Goal: Task Accomplishment & Management: Manage account settings

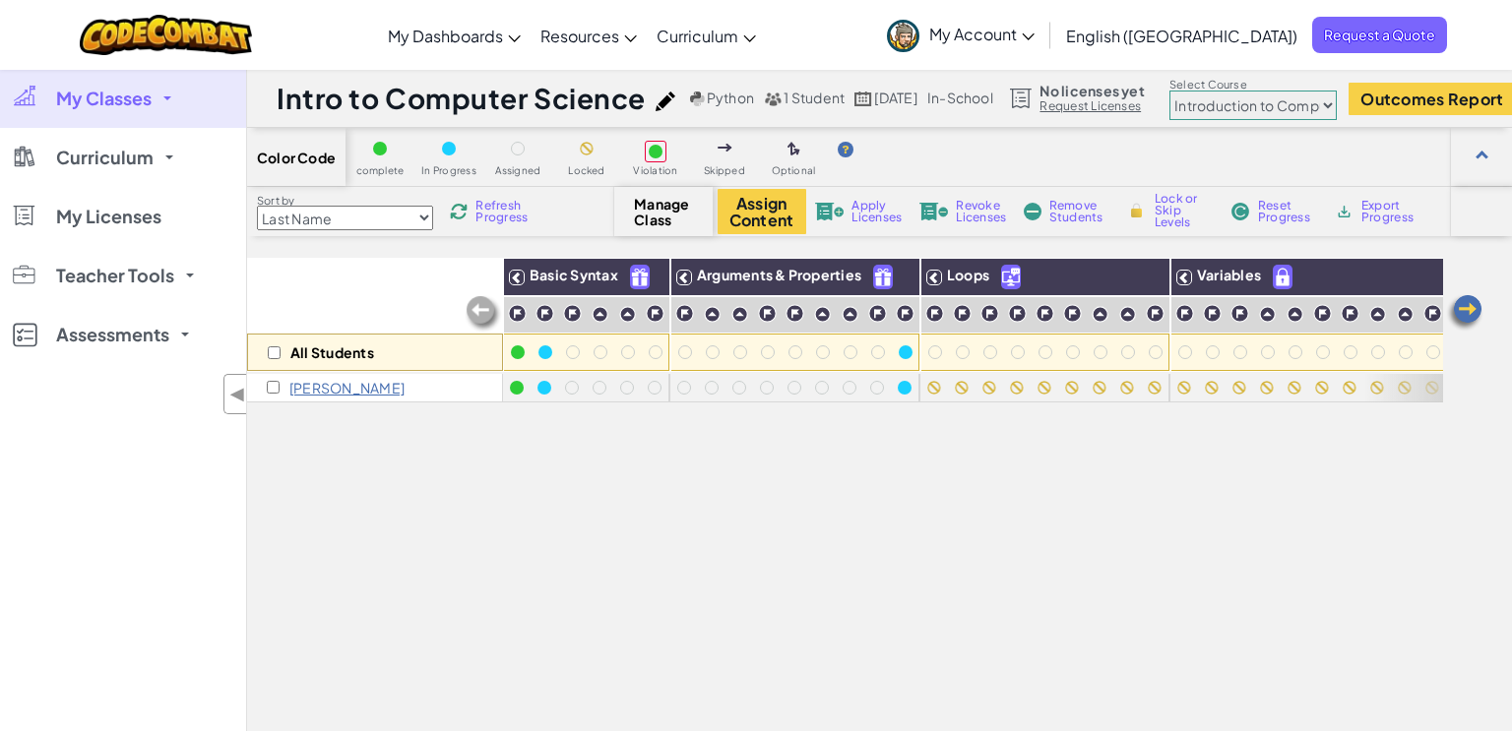
select select "560f1a9f22961295f9427742"
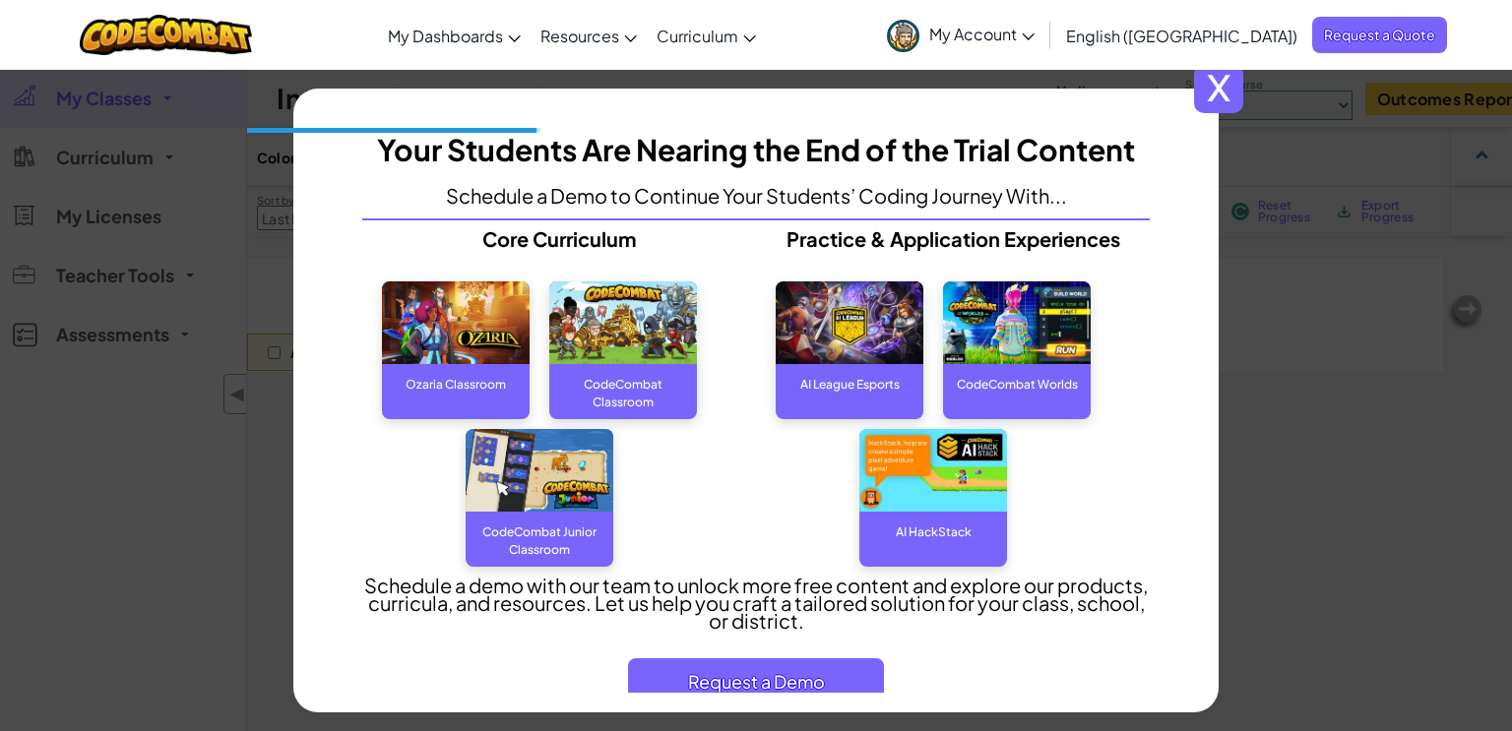
click at [1220, 94] on span "x" at bounding box center [1218, 88] width 49 height 49
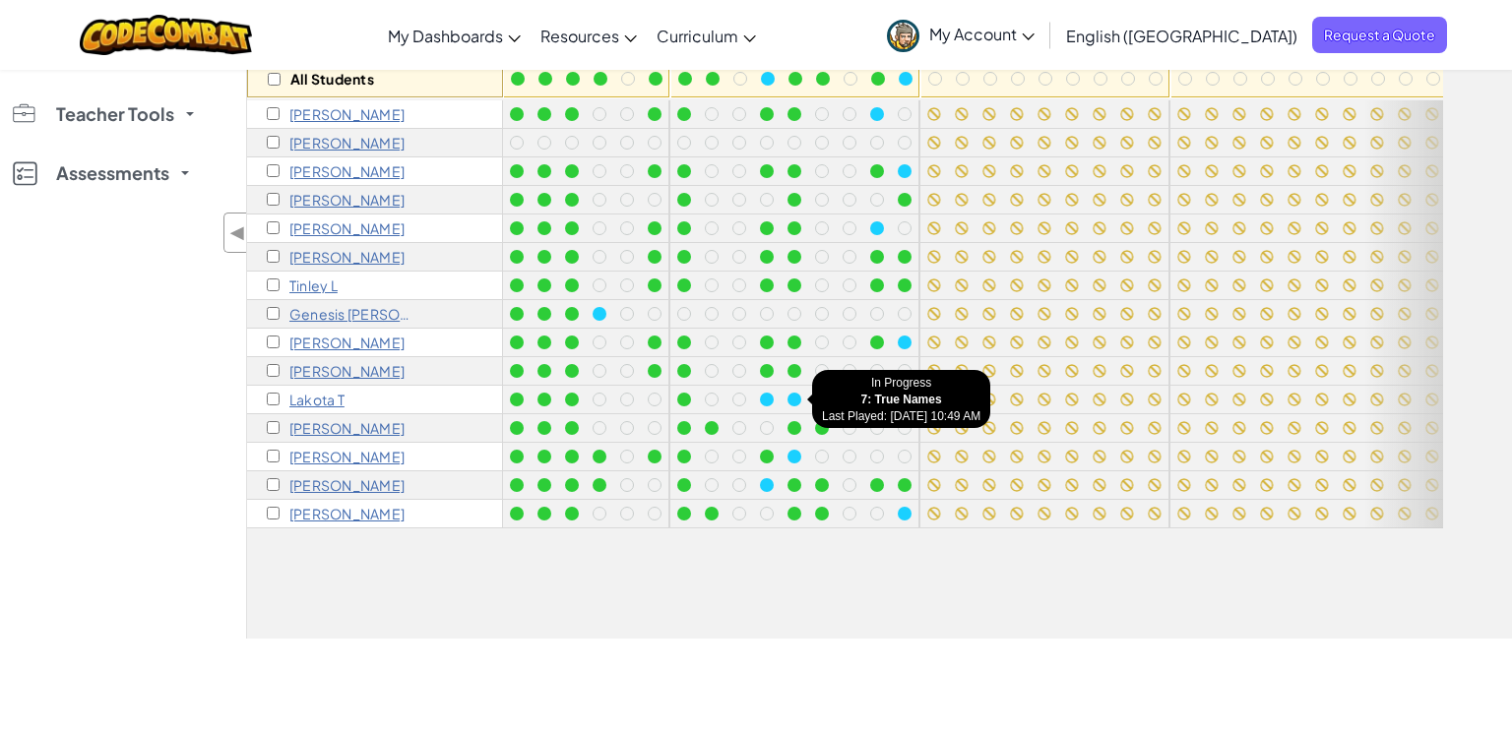
scroll to position [276, 0]
